Goal: Task Accomplishment & Management: Manage account settings

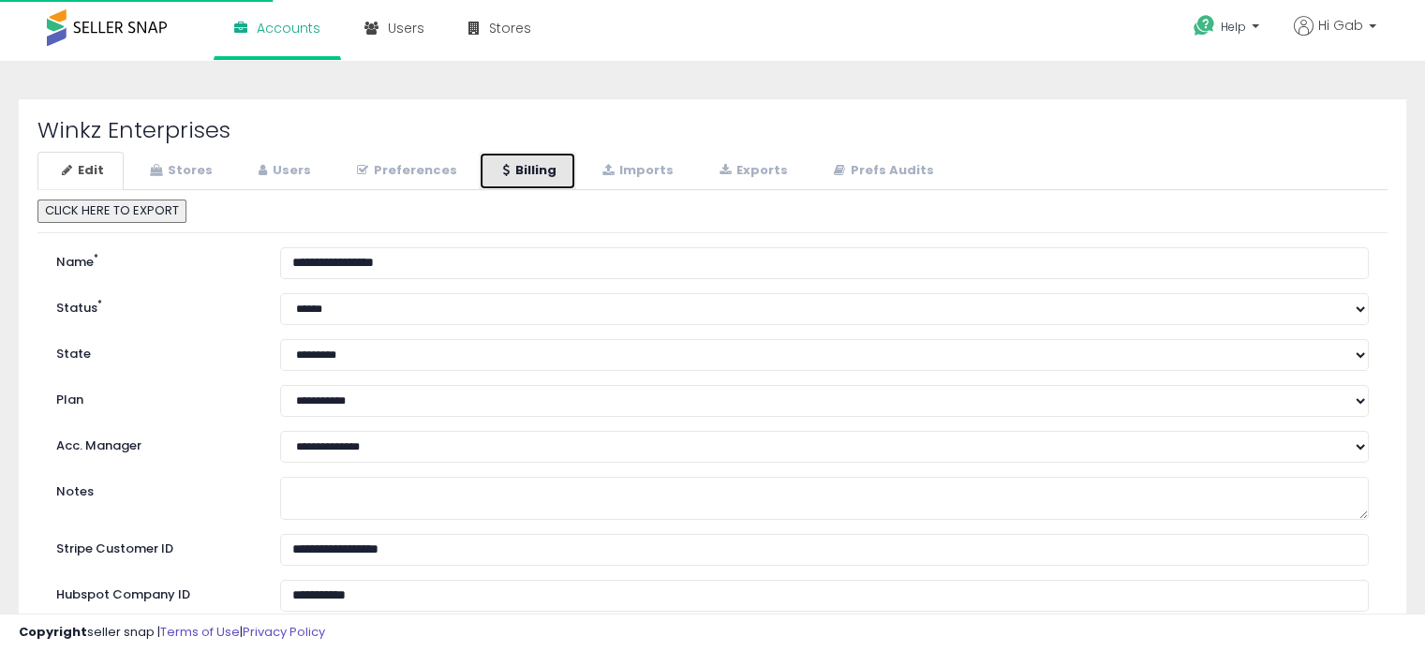
click at [523, 163] on link "Billing" at bounding box center [527, 171] width 97 height 38
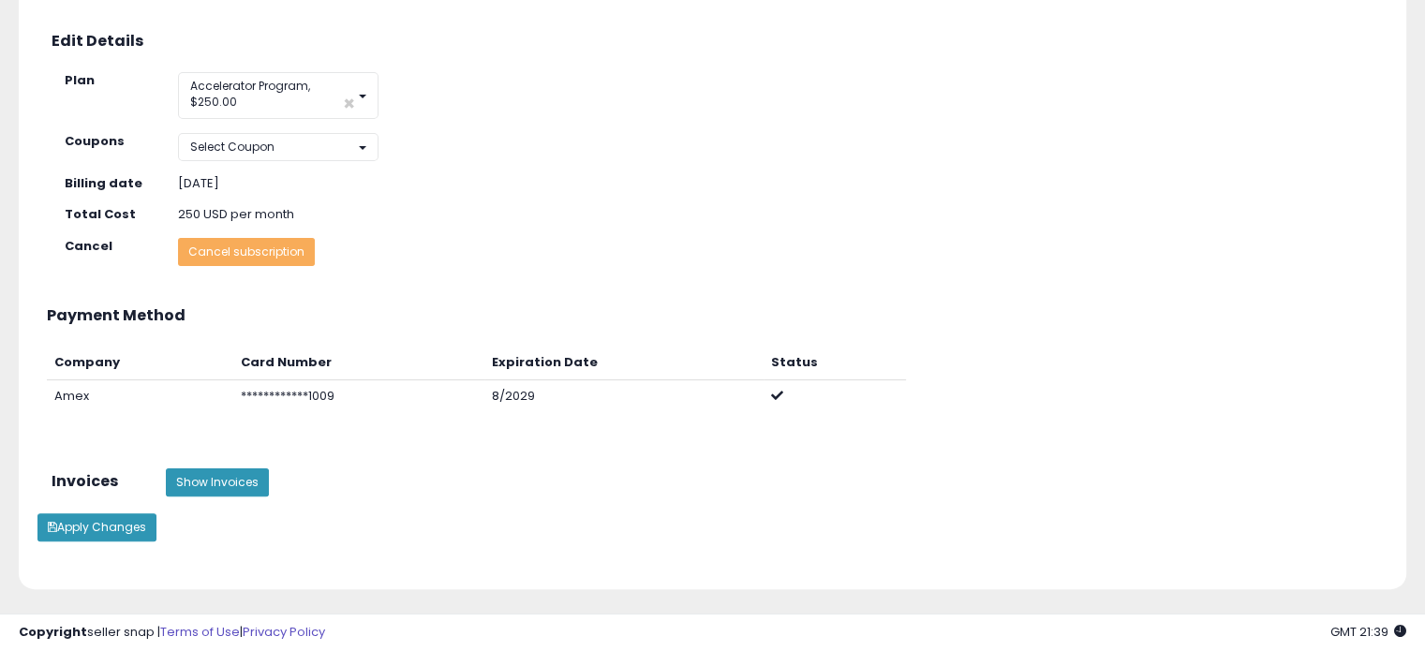
scroll to position [400, 0]
click at [233, 467] on button "Show Invoices" at bounding box center [217, 481] width 103 height 28
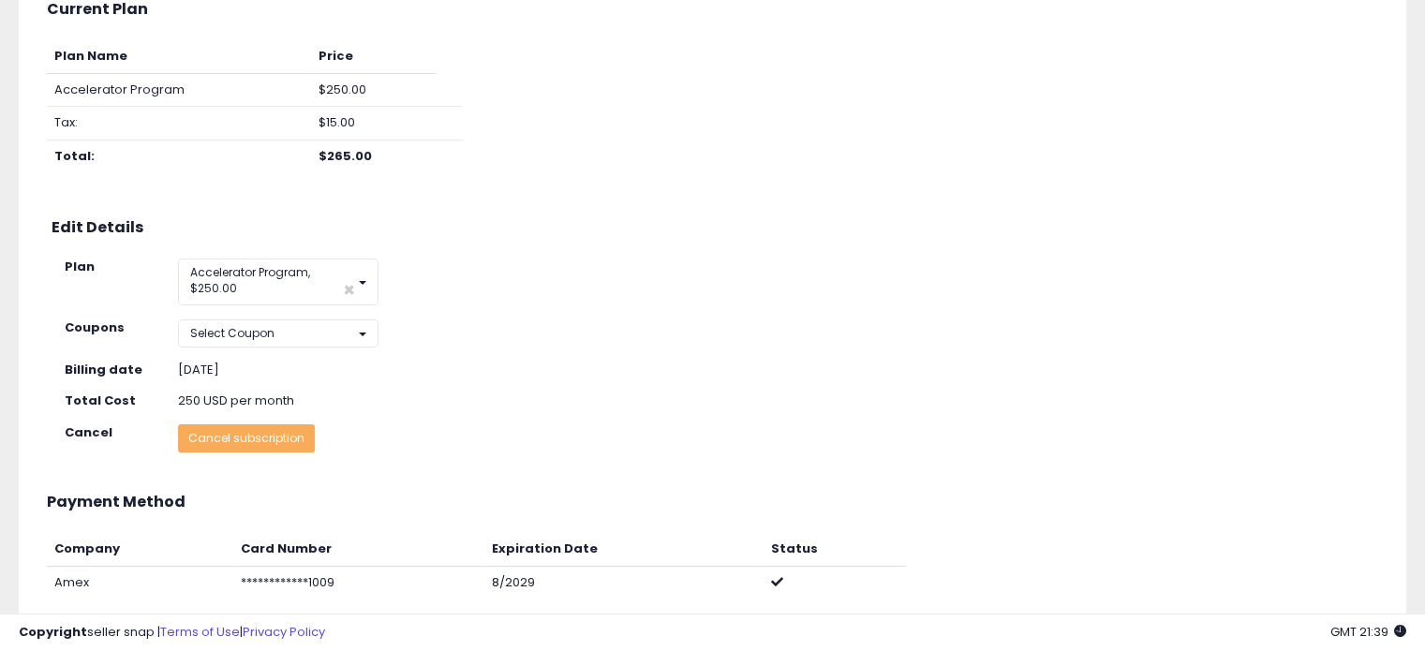
scroll to position [210, 0]
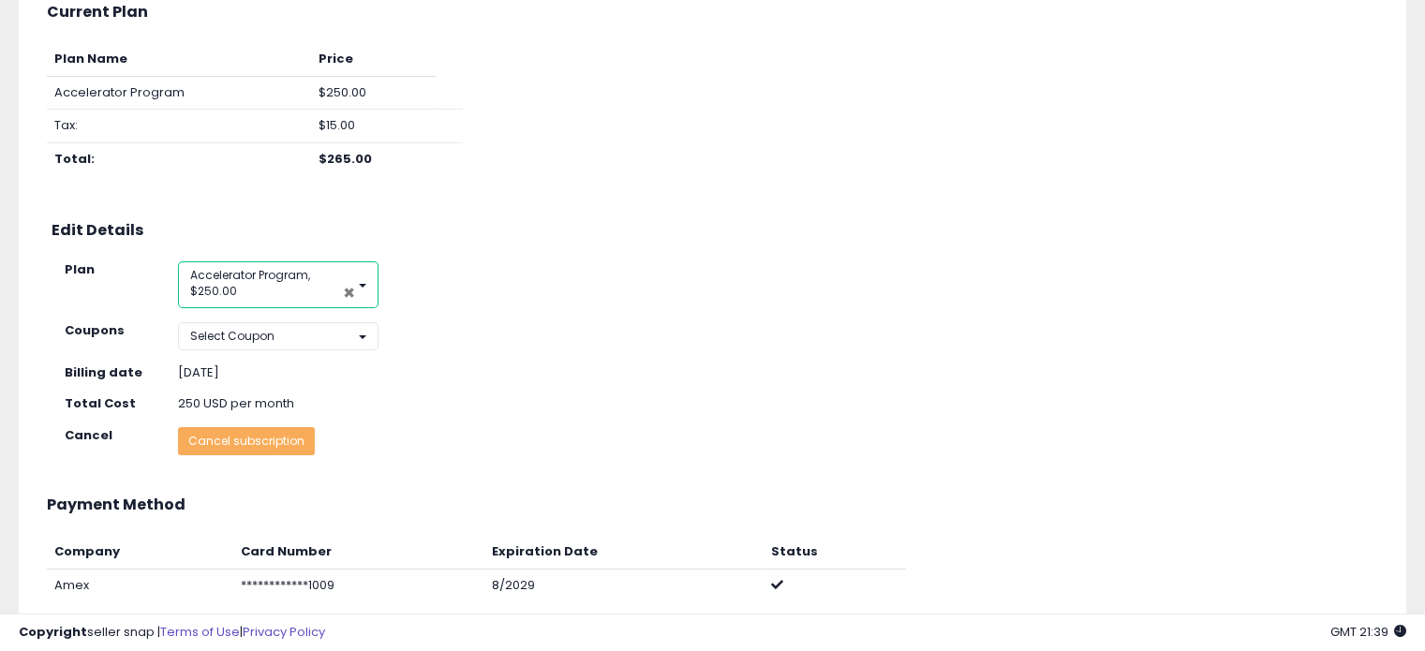
click at [346, 293] on span "×" at bounding box center [349, 293] width 12 height 20
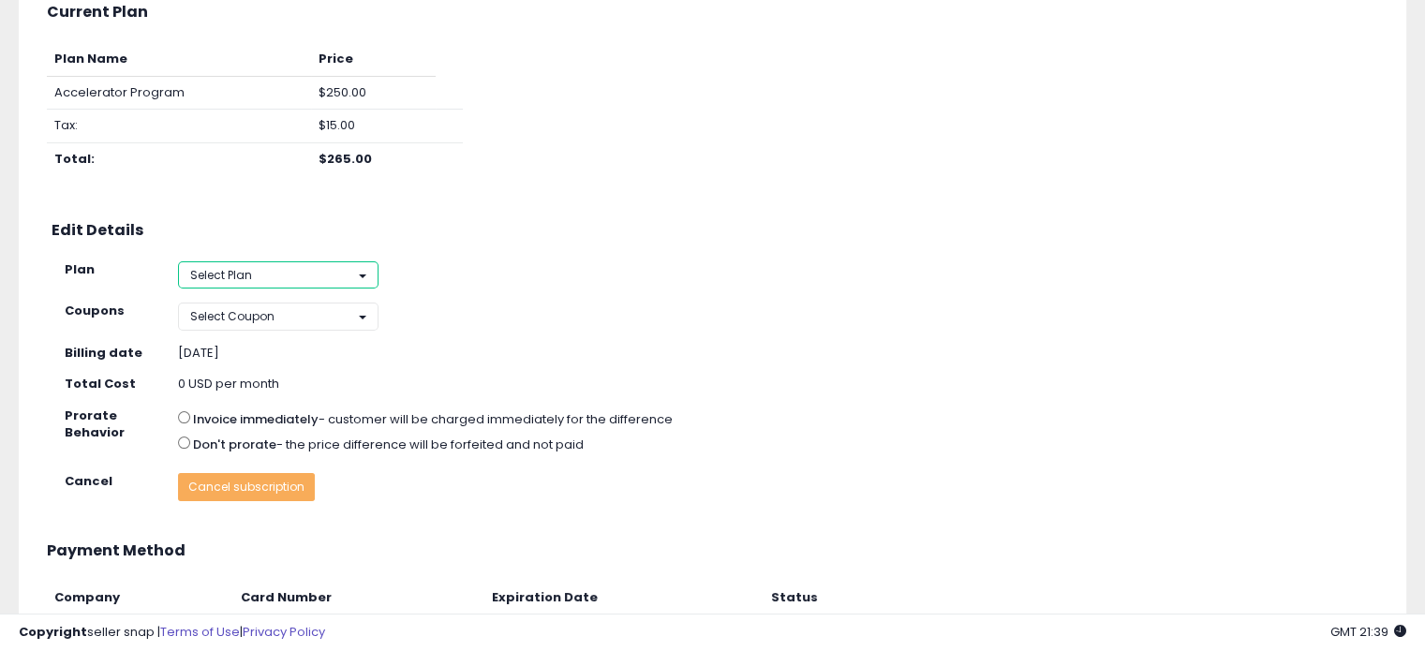
click at [347, 282] on button "Select Plan" at bounding box center [278, 274] width 201 height 27
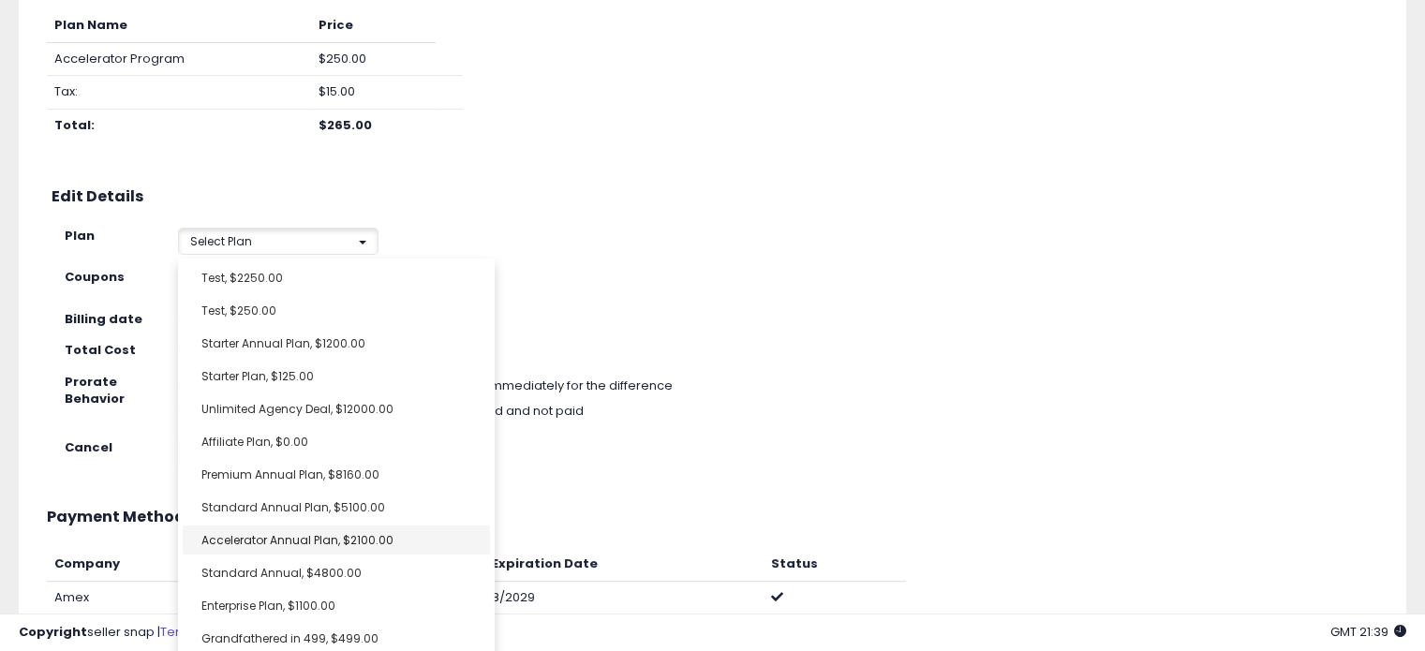
select select "**********"
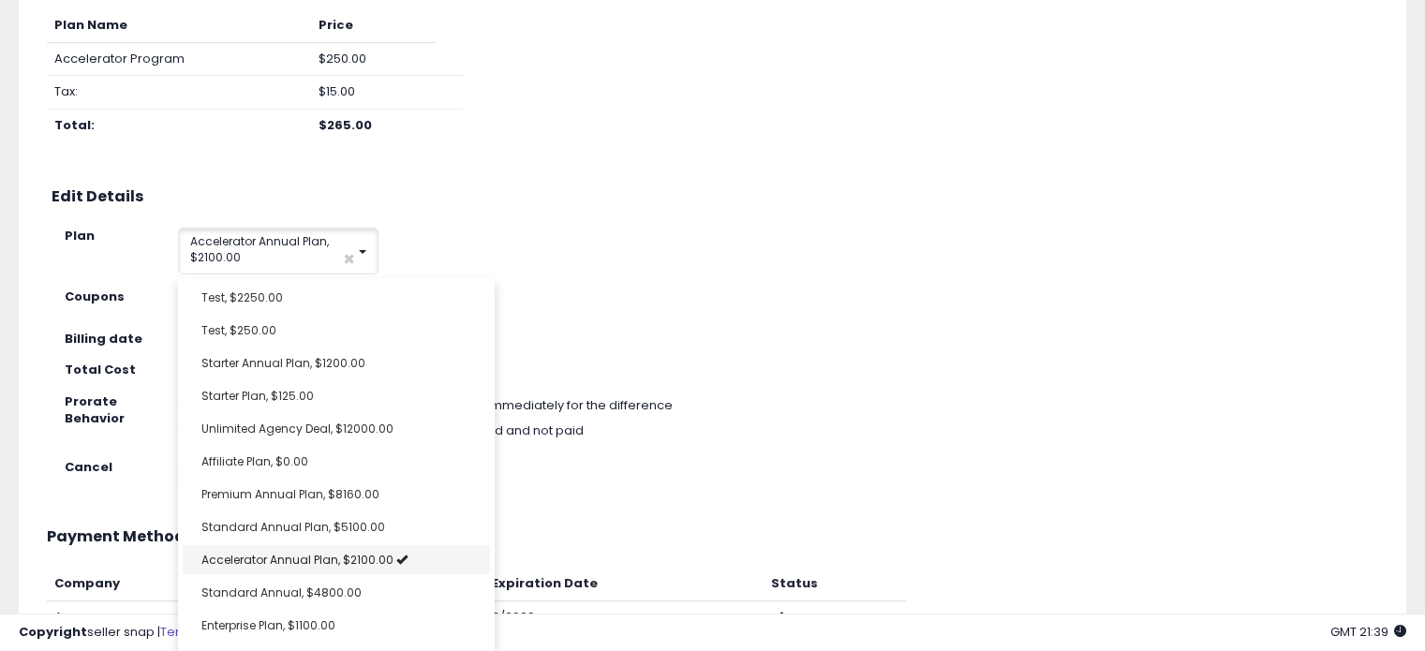
click at [465, 243] on div "**********" at bounding box center [332, 251] width 337 height 47
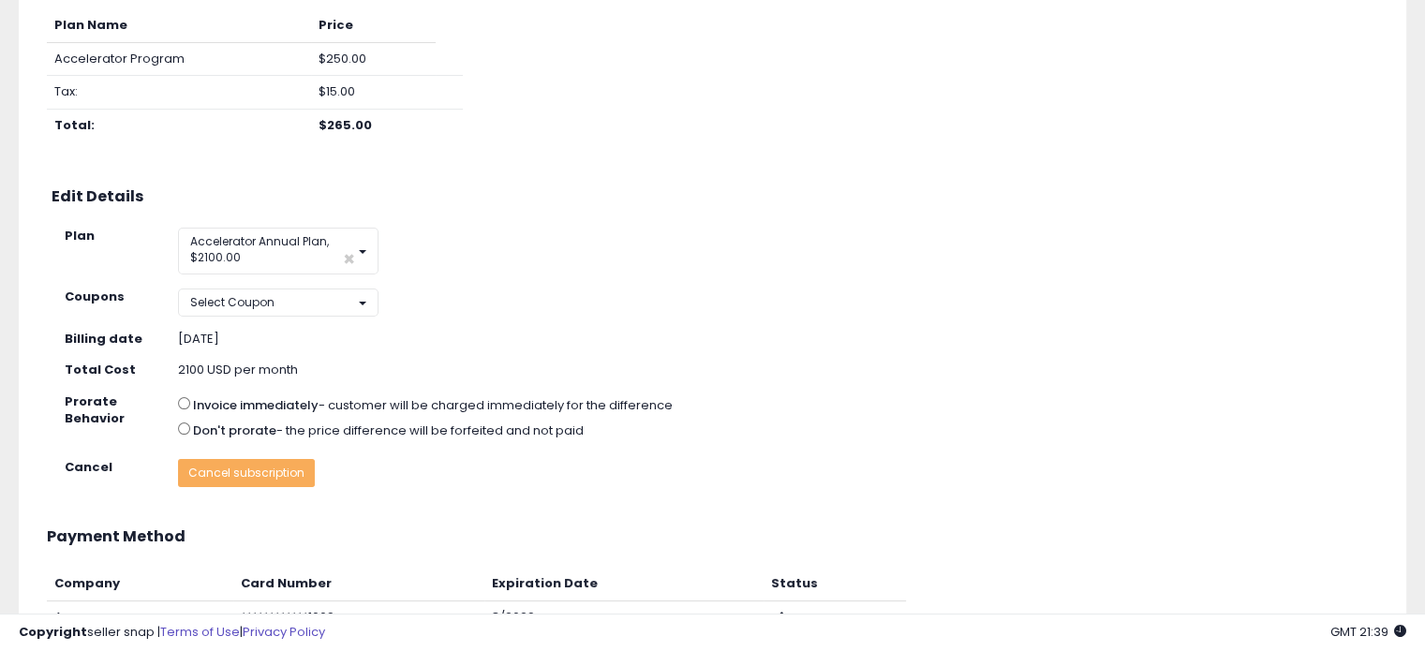
scroll to position [244, 0]
click at [232, 397] on label "Invoice immediately" at bounding box center [256, 406] width 126 height 18
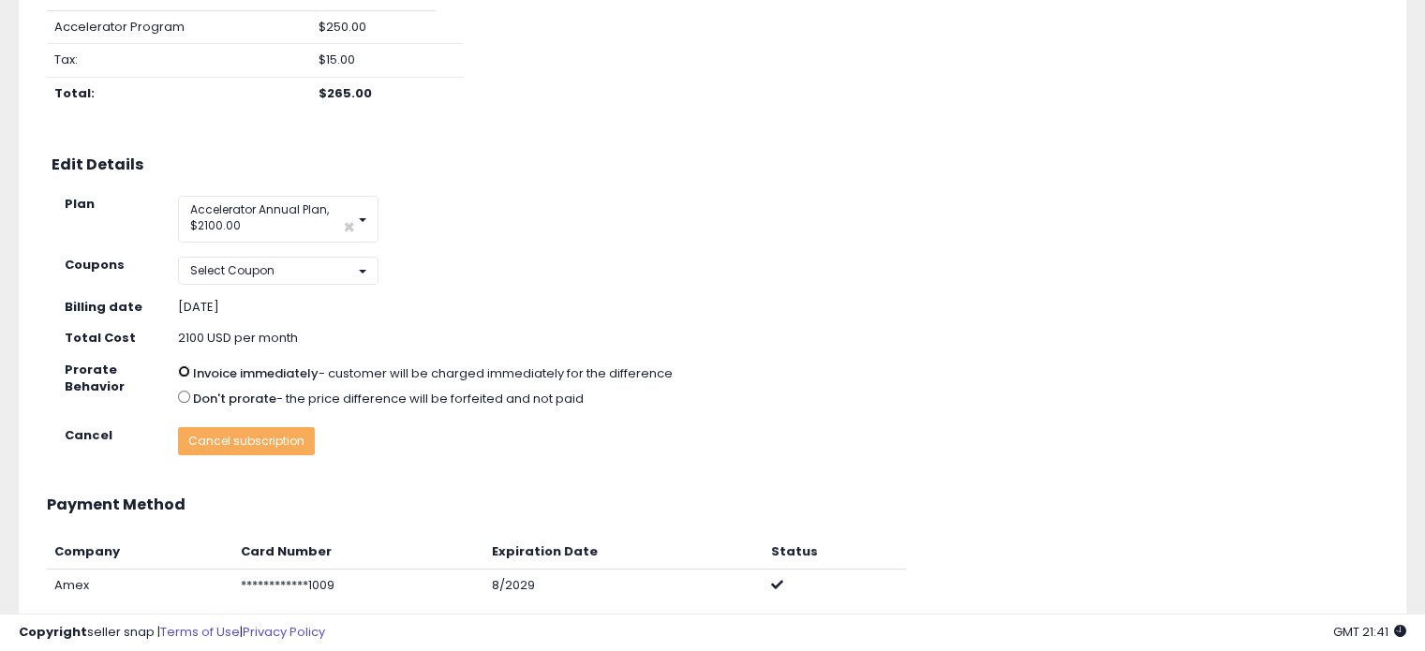
scroll to position [287, 0]
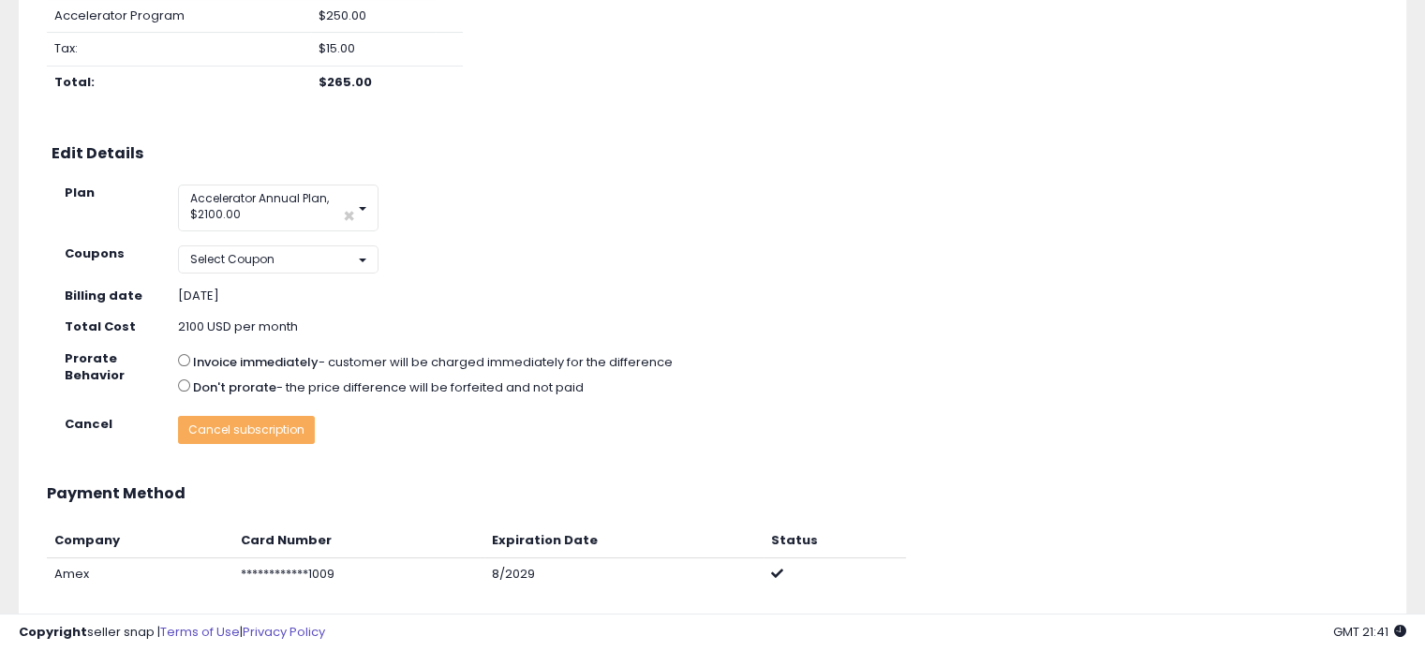
click at [247, 390] on label "Don't prorate" at bounding box center [234, 388] width 83 height 18
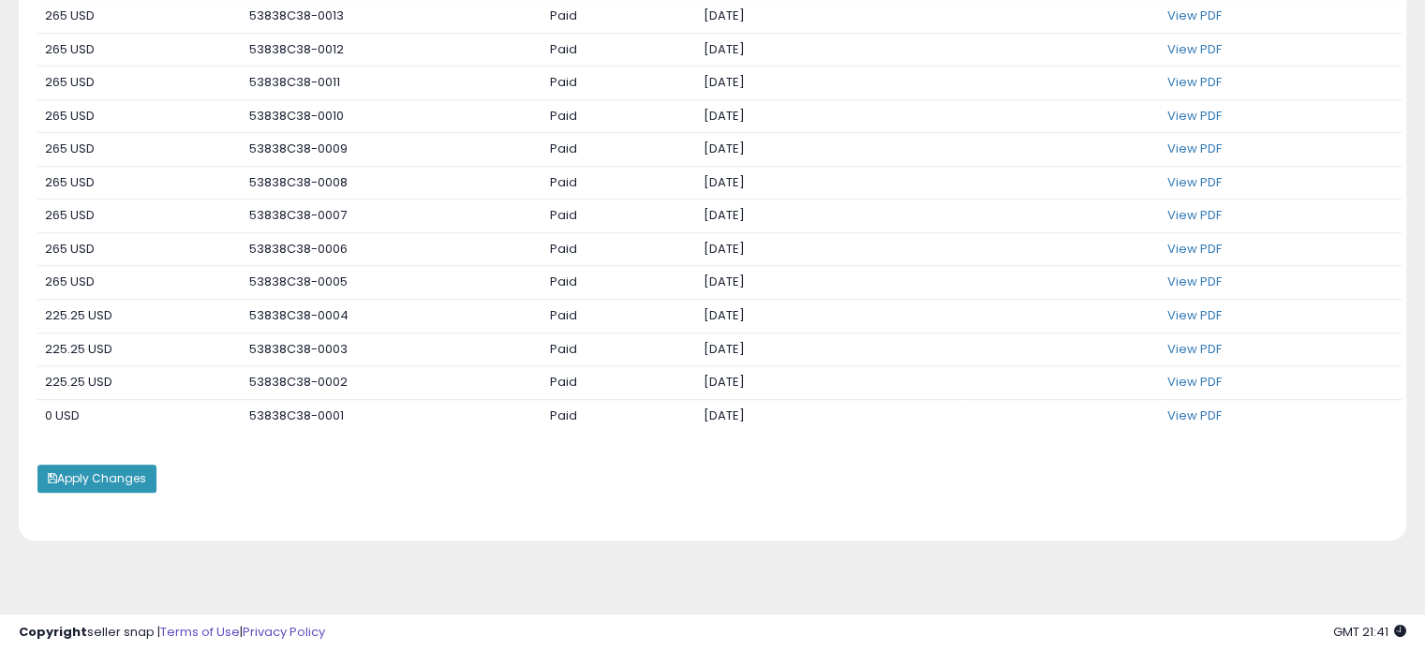
drag, startPoint x: 266, startPoint y: 365, endPoint x: 353, endPoint y: 442, distance: 116.1
click at [353, 442] on div "Invoices Show Invoices Amount Invoice Number Status Date Created Due Date View …" at bounding box center [712, 170] width 1378 height 562
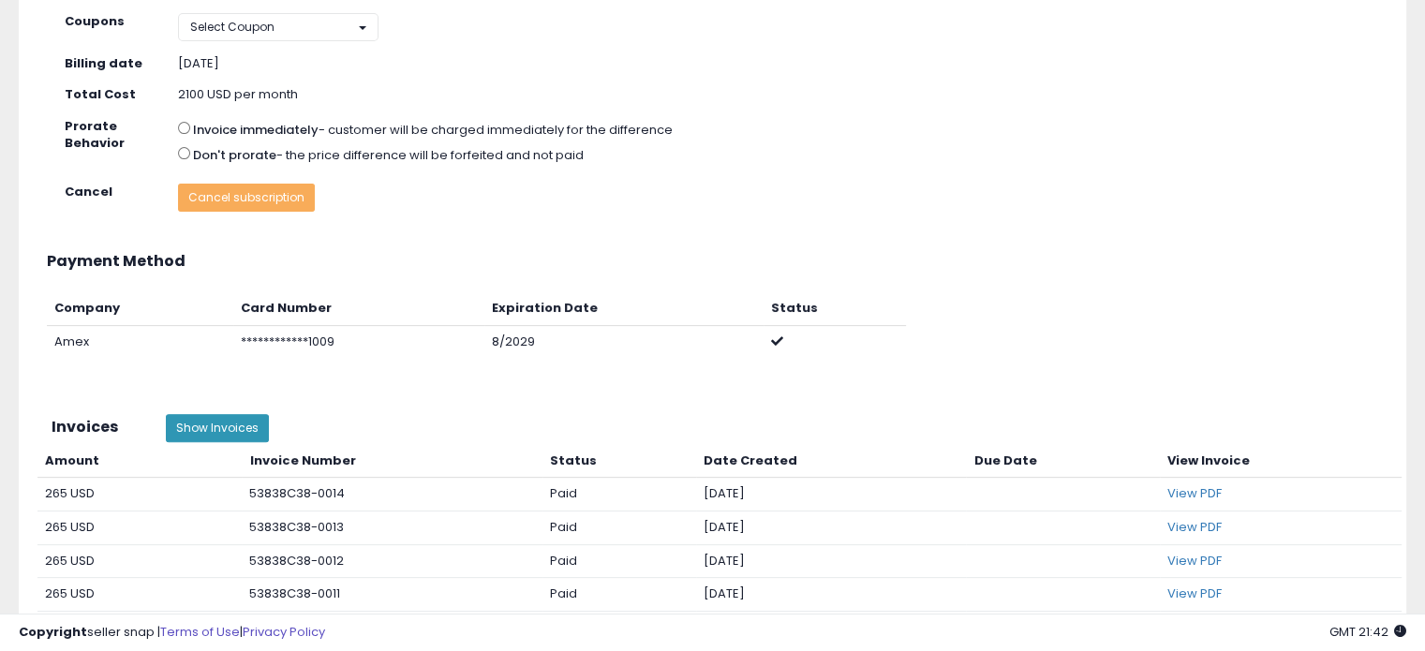
scroll to position [524, 0]
